Goal: Contribute content

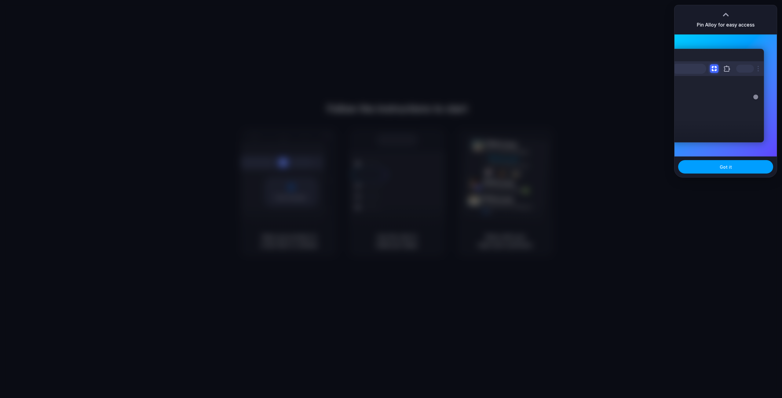
click at [729, 165] on span "Got it" at bounding box center [725, 167] width 12 height 6
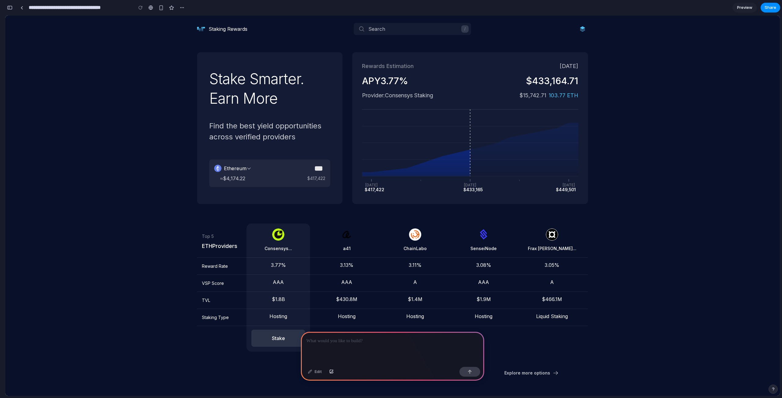
click at [351, 340] on p at bounding box center [392, 341] width 172 height 7
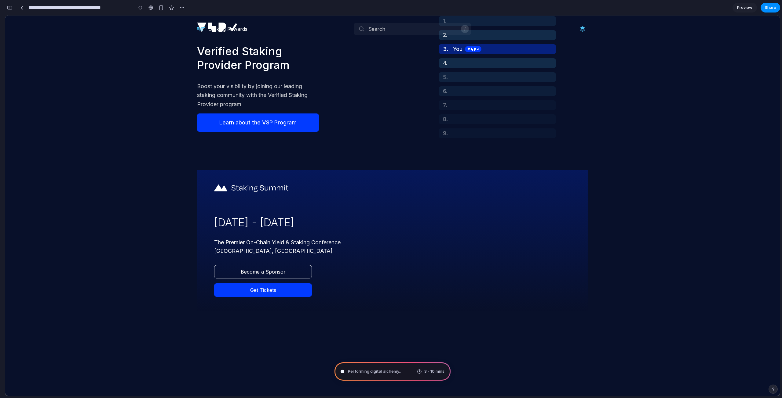
scroll to position [427, 0]
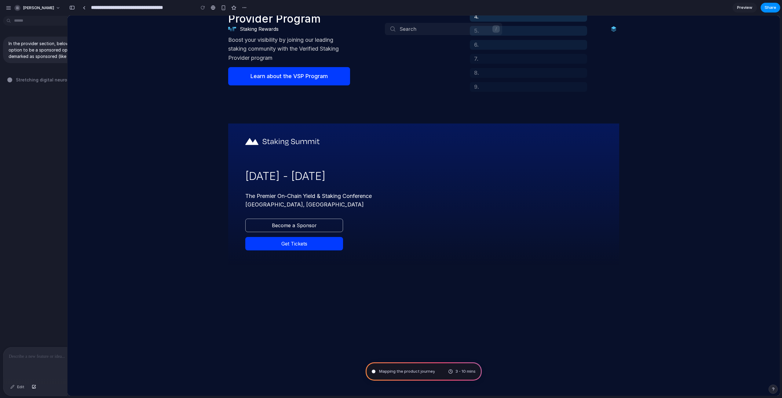
click at [30, 354] on p at bounding box center [69, 356] width 120 height 7
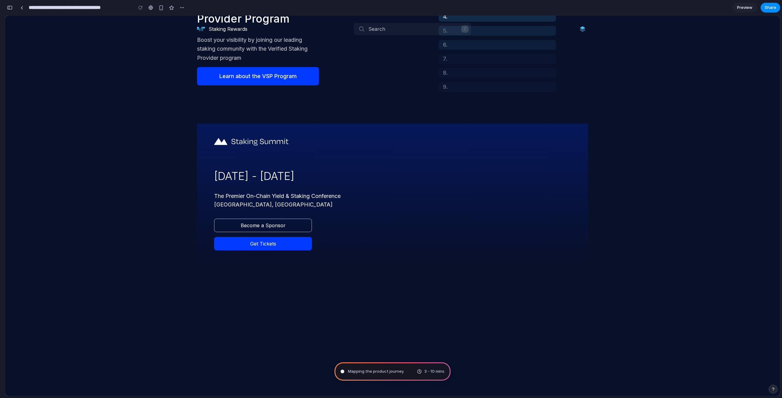
click at [13, 8] on button "button" at bounding box center [10, 8] width 10 height 10
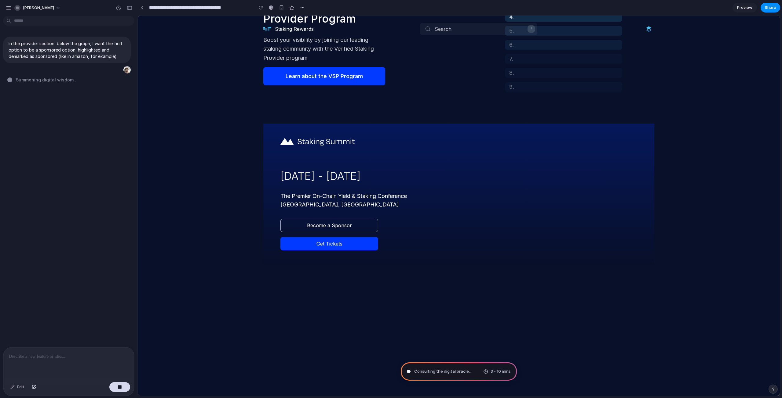
click at [437, 373] on span "Consulting the digital oracle ..." at bounding box center [442, 372] width 57 height 6
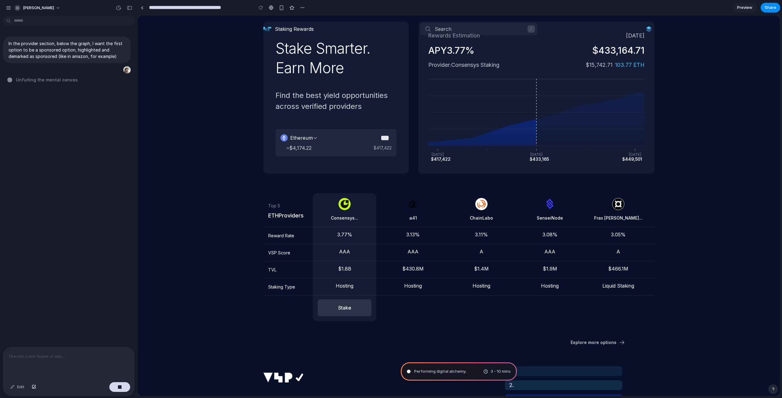
scroll to position [0, 0]
